Goal: Task Accomplishment & Management: Manage account settings

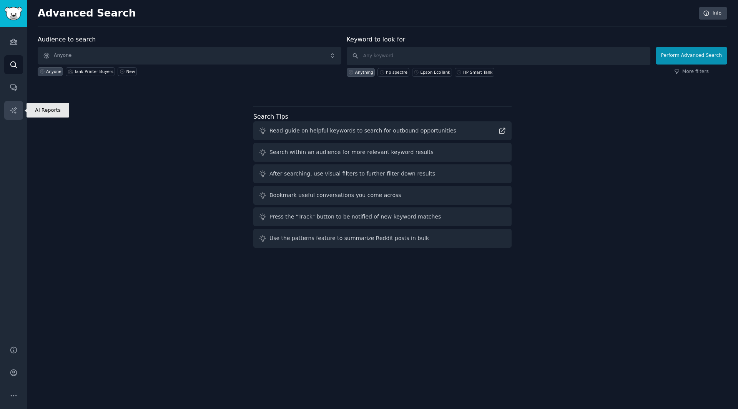
click at [13, 107] on icon "Sidebar" at bounding box center [14, 110] width 8 height 8
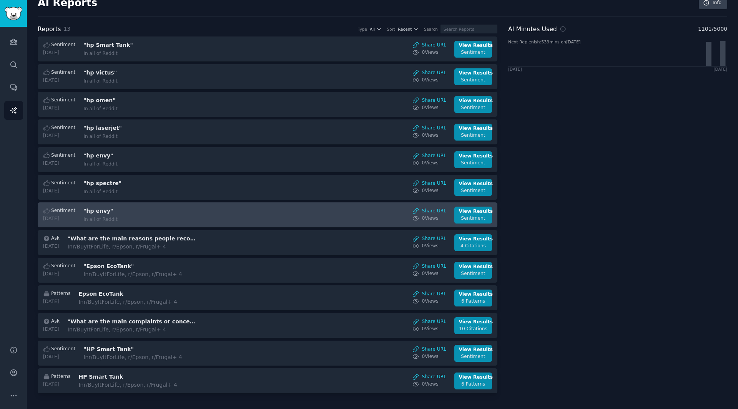
scroll to position [13, 0]
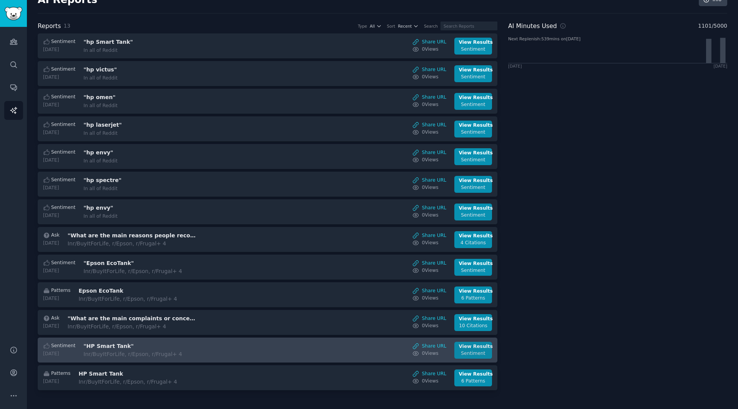
click at [469, 350] on div "Sentiment" at bounding box center [473, 353] width 29 height 7
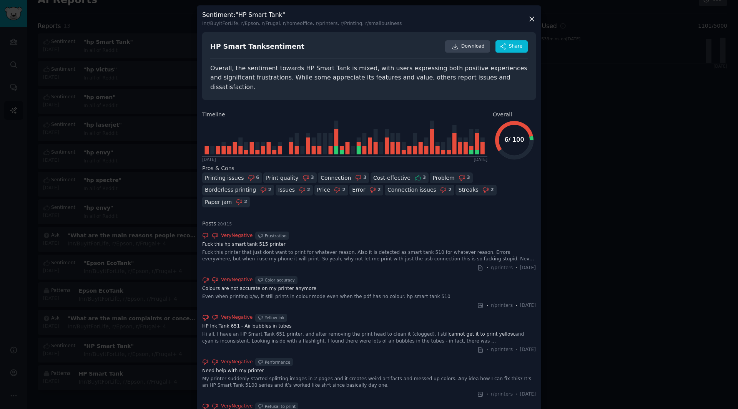
click at [247, 50] on div "HP Smart Tank sentiment" at bounding box center [257, 47] width 94 height 10
click at [634, 199] on div at bounding box center [369, 204] width 738 height 409
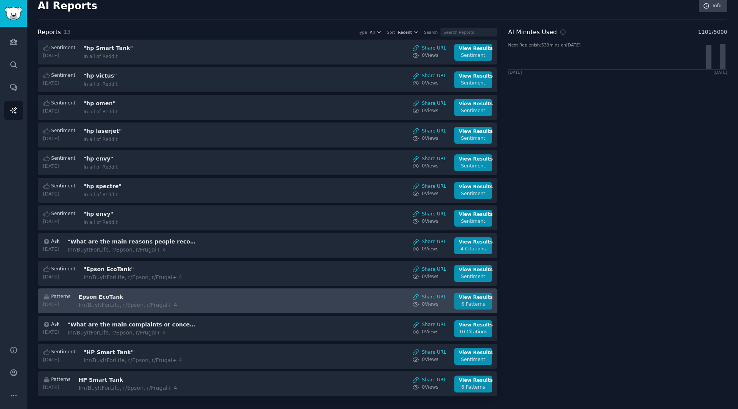
scroll to position [13, 0]
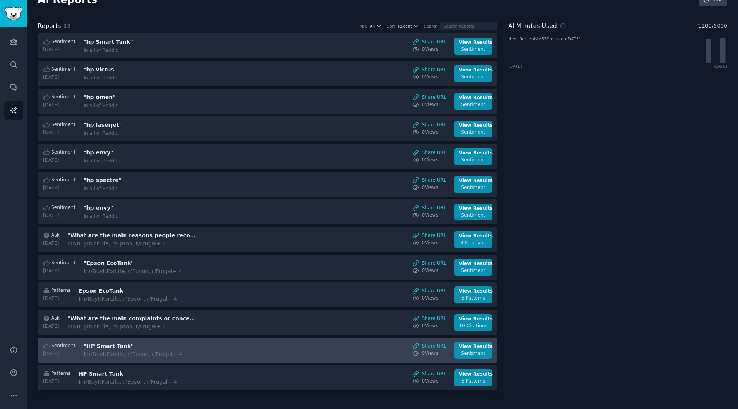
click at [169, 352] on div "In r/BuyItForLife, r/Epson, r/Frugal + 4" at bounding box center [147, 354] width 129 height 8
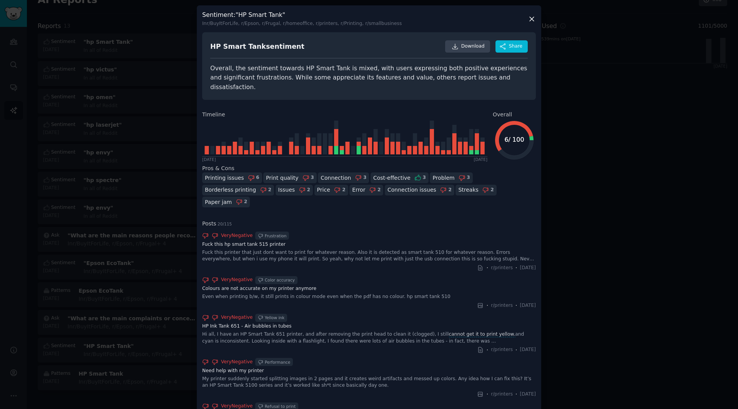
click at [578, 173] on div at bounding box center [369, 204] width 738 height 409
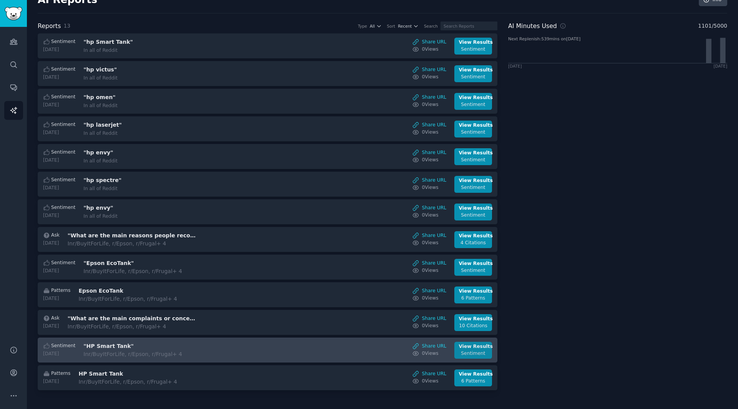
click at [471, 350] on div "View Results" at bounding box center [473, 347] width 29 height 7
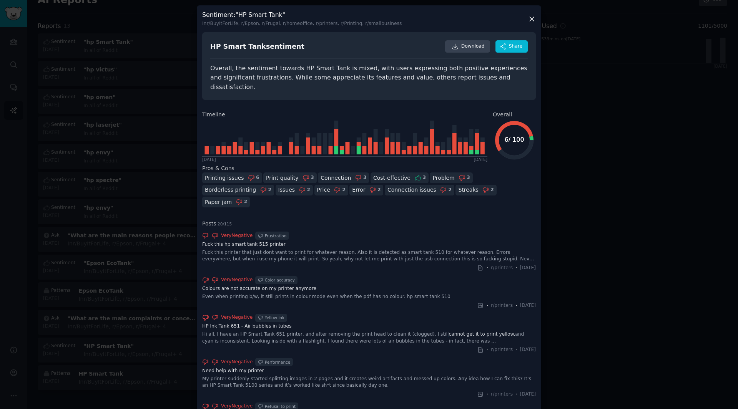
click at [204, 25] on div "In r/BuyItForLife, r/Epson, r/Frugal, r/homeoffice, r/printers, r/Printing, r/s…" at bounding box center [301, 23] width 199 height 7
click at [665, 220] on div at bounding box center [369, 204] width 738 height 409
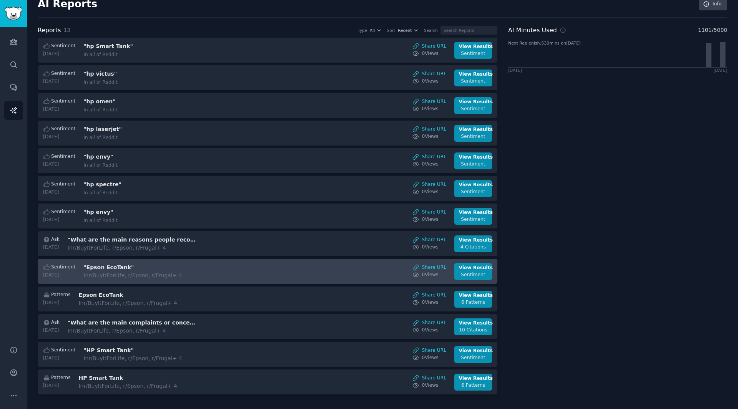
scroll to position [13, 0]
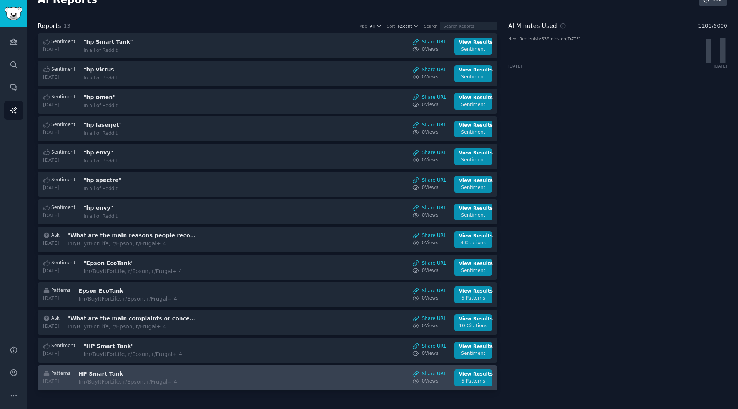
click at [148, 383] on div "In r/BuyItForLife, r/Epson, r/Frugal + 4" at bounding box center [142, 382] width 129 height 8
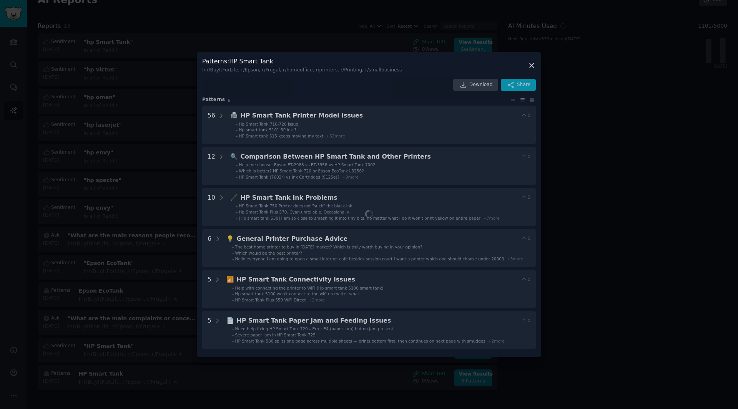
click at [623, 214] on div at bounding box center [369, 204] width 738 height 409
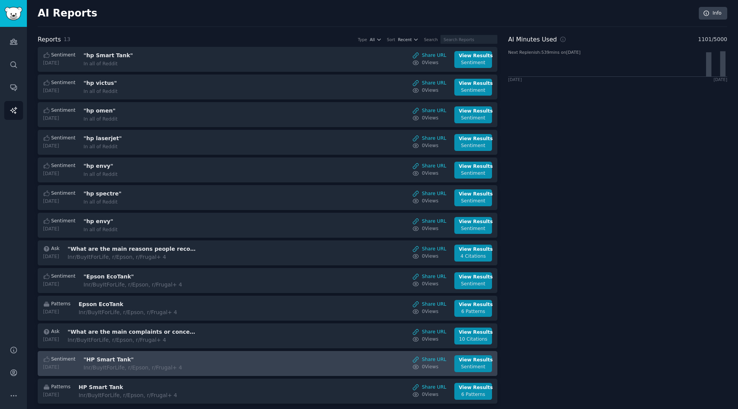
click at [184, 368] on div "In r/BuyItForLife, r/Epson, r/Frugal + 4" at bounding box center [147, 368] width 129 height 8
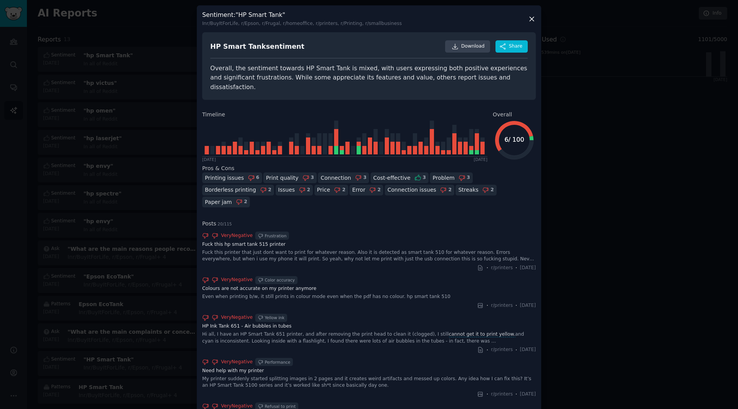
click at [268, 23] on div "In r/BuyItForLife, r/Epson, r/Frugal, r/homeoffice, r/printers, r/Printing, r/s…" at bounding box center [301, 23] width 199 height 7
copy div "Frugal"
drag, startPoint x: 258, startPoint y: 25, endPoint x: 274, endPoint y: 24, distance: 16.2
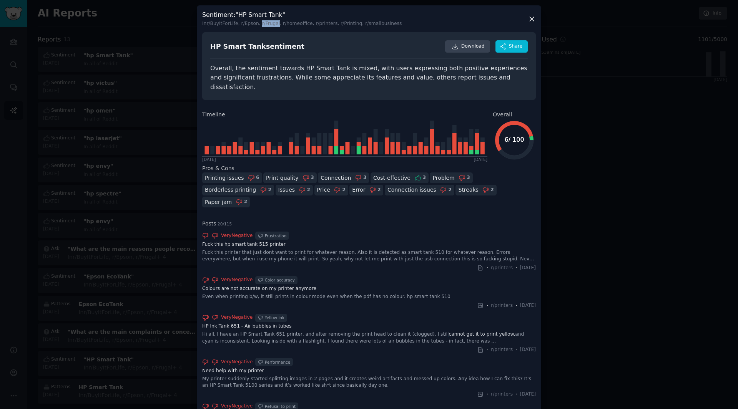
click at [274, 24] on div "In r/BuyItForLife, r/Epson, r/Frugal, r/homeoffice, r/printers, r/Printing, r/s…" at bounding box center [301, 23] width 199 height 7
copy div "r/Frugal"
drag, startPoint x: 610, startPoint y: 52, endPoint x: 606, endPoint y: 49, distance: 4.6
click at [610, 52] on div at bounding box center [369, 204] width 738 height 409
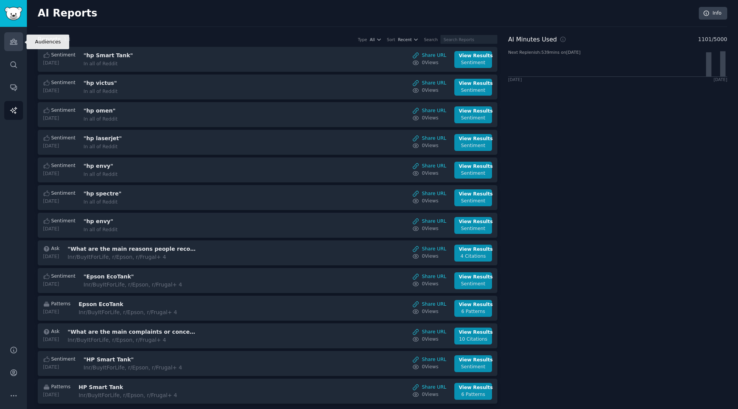
click at [10, 40] on icon "Sidebar" at bounding box center [14, 42] width 8 height 8
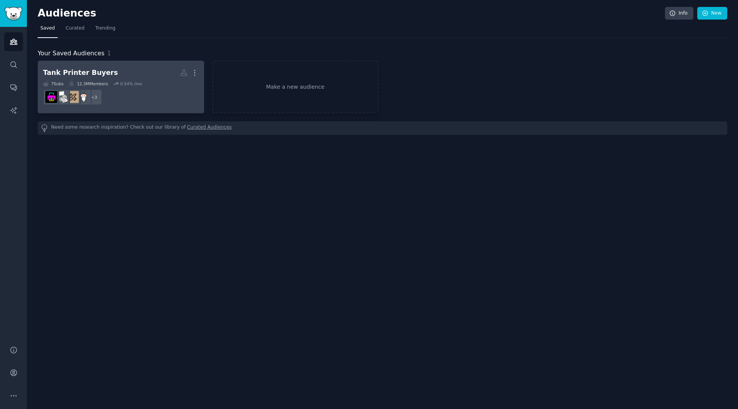
click at [153, 106] on dd "+ 3" at bounding box center [121, 97] width 156 height 22
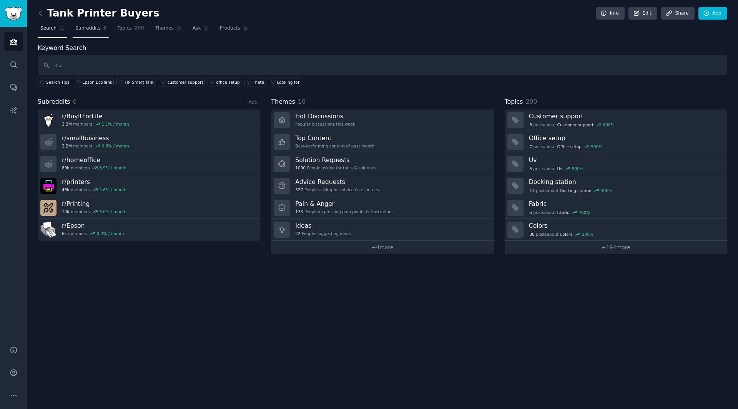
type input "fru"
click at [86, 22] on link "Subreddits 6" at bounding box center [91, 30] width 37 height 16
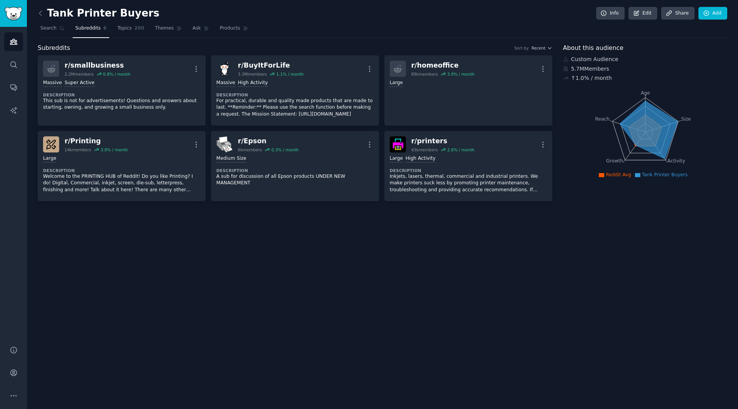
click at [531, 229] on div "Tank Printer Buyers Info Edit Share Add Search Subreddits 6 Topics 200 Themes A…" at bounding box center [382, 204] width 711 height 409
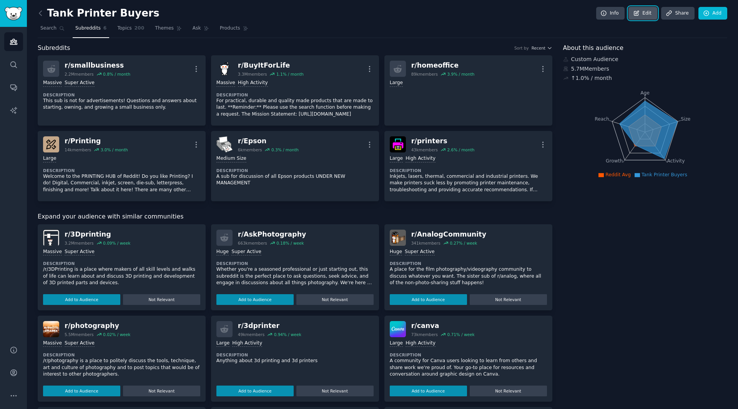
click at [647, 15] on link "Edit" at bounding box center [642, 13] width 29 height 13
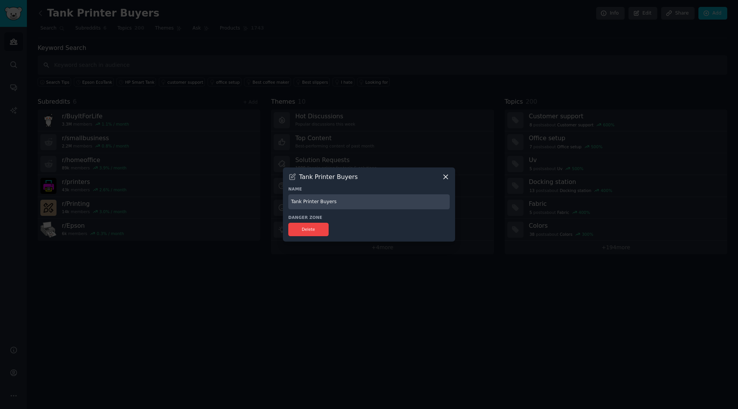
click at [449, 176] on icon at bounding box center [445, 177] width 8 height 8
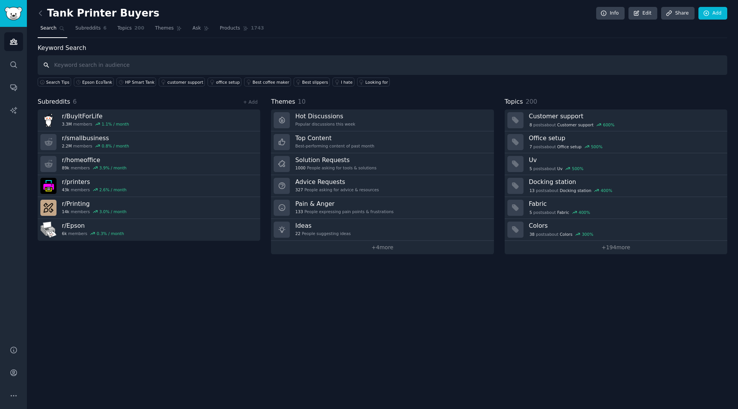
click at [118, 61] on input "text" at bounding box center [382, 65] width 689 height 20
click at [252, 102] on link "+ Add" at bounding box center [250, 102] width 15 height 5
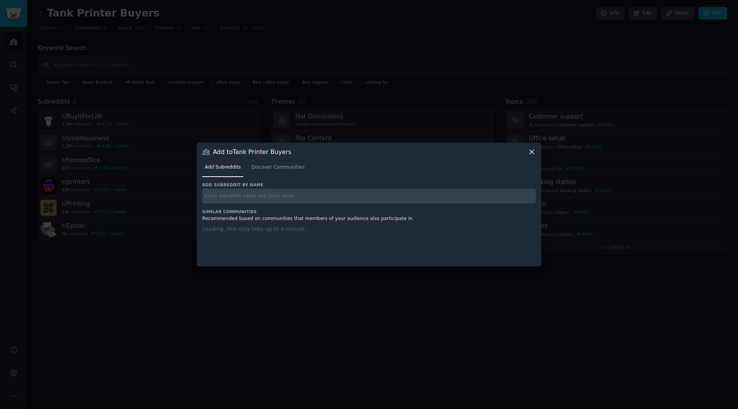
click at [259, 196] on input "text" at bounding box center [369, 196] width 334 height 15
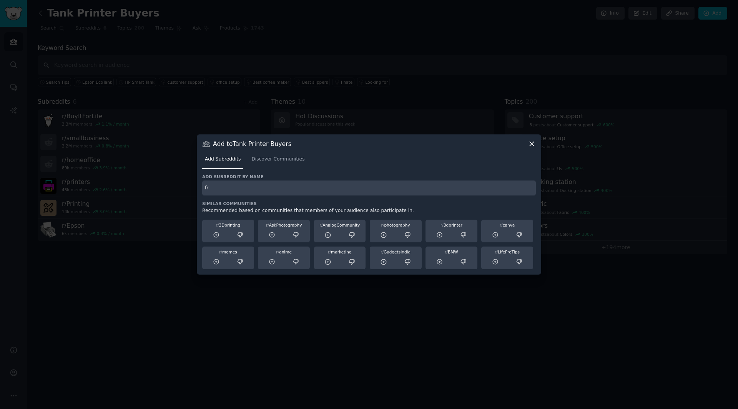
type input "f"
paste input "r/Frugal"
type input "r/Frugal"
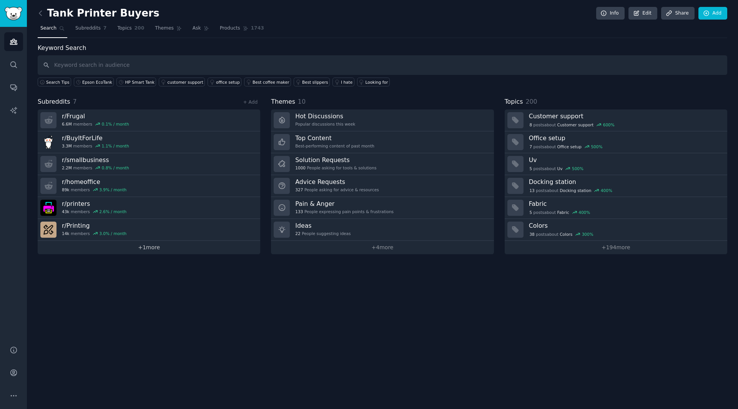
click at [167, 250] on link "+ 1 more" at bounding box center [149, 247] width 222 height 13
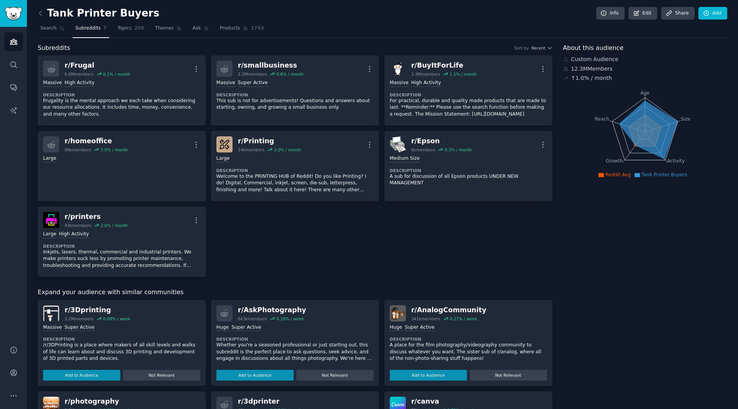
click at [283, 256] on div "r/ Frugal 6.6M members 0.1 % / month More Massive High Activity Description Fru…" at bounding box center [295, 166] width 514 height 222
click at [89, 30] on span "Subreddits" at bounding box center [87, 28] width 25 height 7
click at [53, 27] on span "Search" at bounding box center [48, 28] width 16 height 7
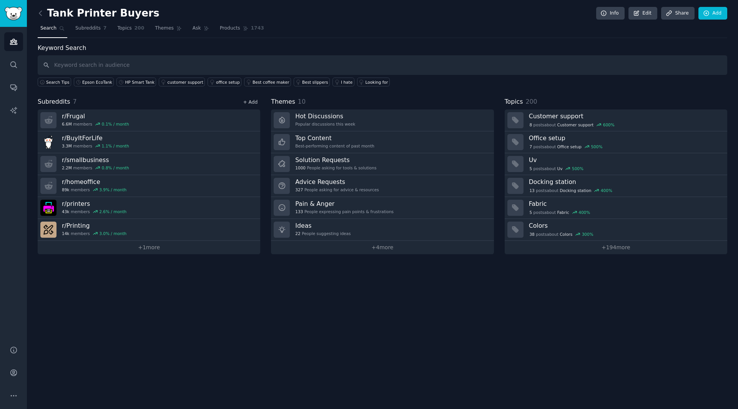
click at [251, 102] on link "+ Add" at bounding box center [250, 102] width 15 height 5
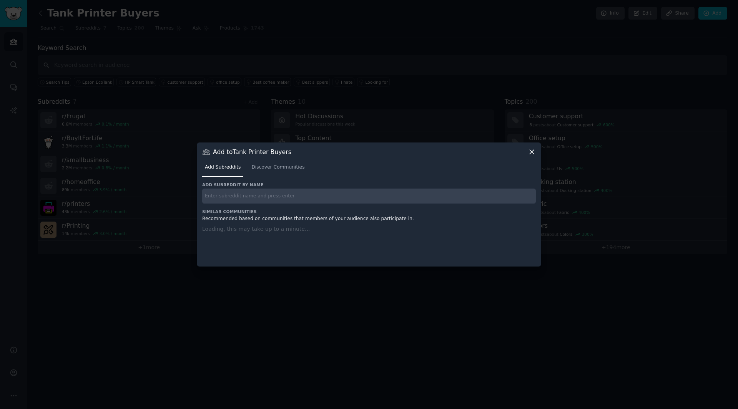
click at [236, 203] on input "text" at bounding box center [369, 196] width 334 height 15
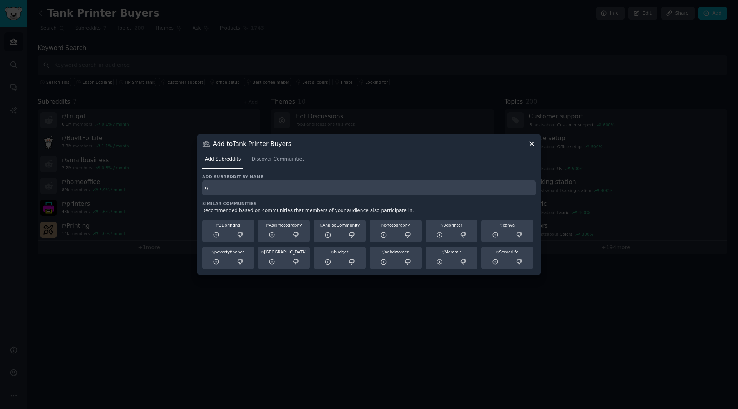
click at [407, 191] on input "r/" at bounding box center [369, 188] width 334 height 15
click at [325, 191] on input "r/" at bounding box center [369, 188] width 334 height 15
paste input "fuckHPprinters"
type input "r/fuckHPprinters"
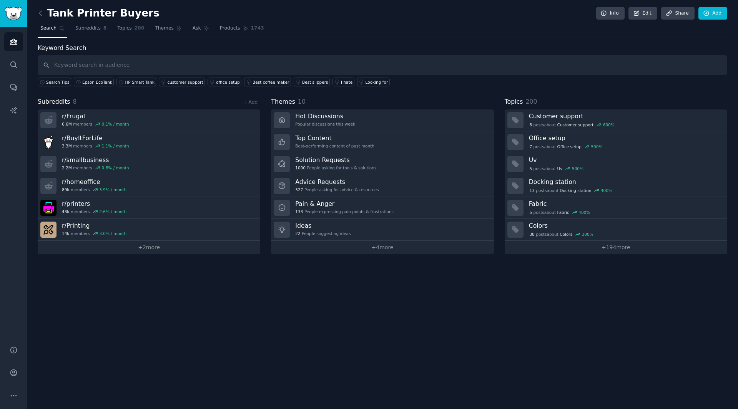
click at [292, 329] on div "Tank Printer Buyers Info Edit Share Add Search Subreddits 8 Topics 200 Themes A…" at bounding box center [382, 204] width 711 height 409
